Goal: Navigation & Orientation: Find specific page/section

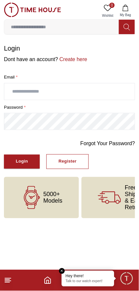
click at [84, 97] on input "text" at bounding box center [69, 92] width 131 height 16
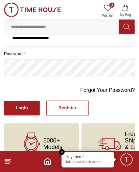
scroll to position [53, 0]
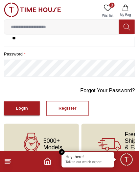
type input "*"
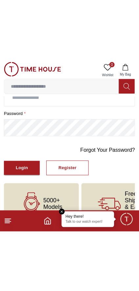
scroll to position [0, 0]
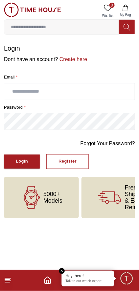
click at [77, 169] on button "Register" at bounding box center [67, 162] width 42 height 15
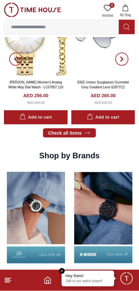
scroll to position [509, 0]
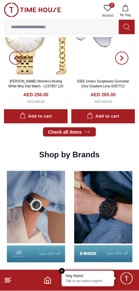
click at [10, 282] on icon at bounding box center [8, 281] width 8 height 8
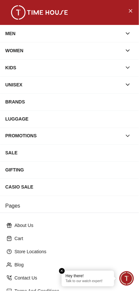
scroll to position [82, 0]
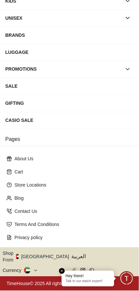
click at [60, 271] on em "Close tooltip" at bounding box center [62, 272] width 6 height 6
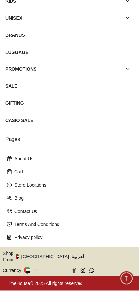
click at [72, 258] on icon "button" at bounding box center [73, 257] width 2 height 5
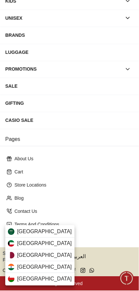
click at [56, 230] on div "[GEOGRAPHIC_DATA]" at bounding box center [39, 232] width 69 height 12
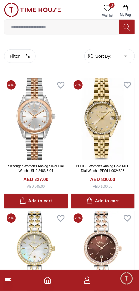
click at [8, 283] on line at bounding box center [7, 283] width 5 height 0
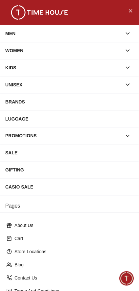
scroll to position [82, 0]
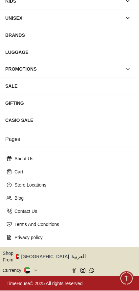
click at [42, 261] on button "Shop From [GEOGRAPHIC_DATA]" at bounding box center [38, 257] width 71 height 13
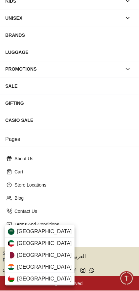
click at [50, 230] on div "[GEOGRAPHIC_DATA]" at bounding box center [39, 232] width 69 height 12
